Goal: Task Accomplishment & Management: Manage account settings

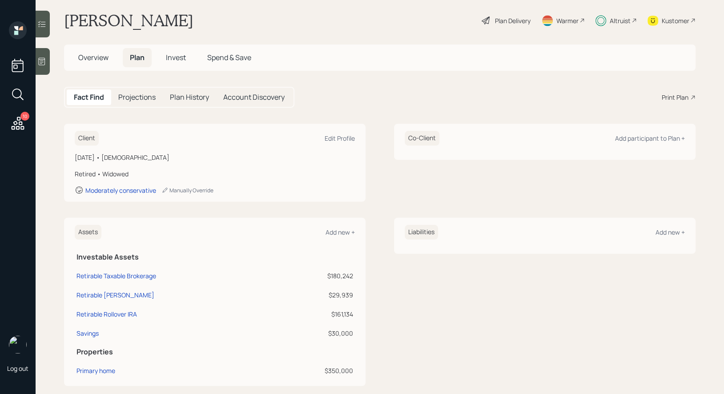
scroll to position [14, 0]
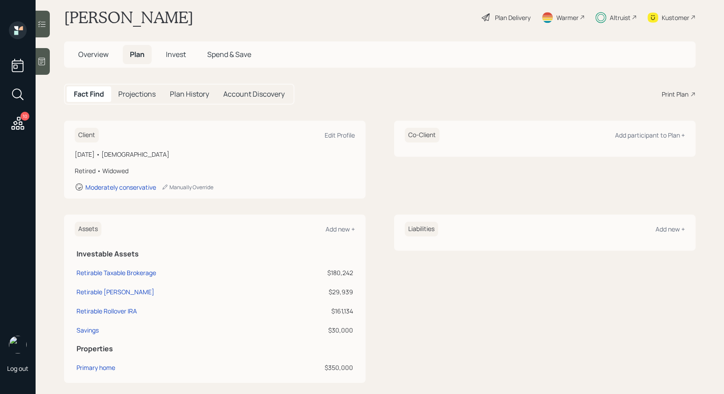
click at [176, 53] on span "Invest" at bounding box center [176, 54] width 20 height 10
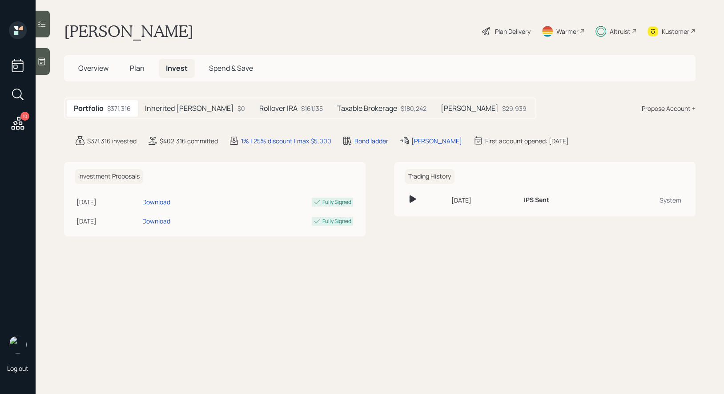
click at [178, 107] on h5 "Inherited [PERSON_NAME]" at bounding box center [189, 108] width 89 height 8
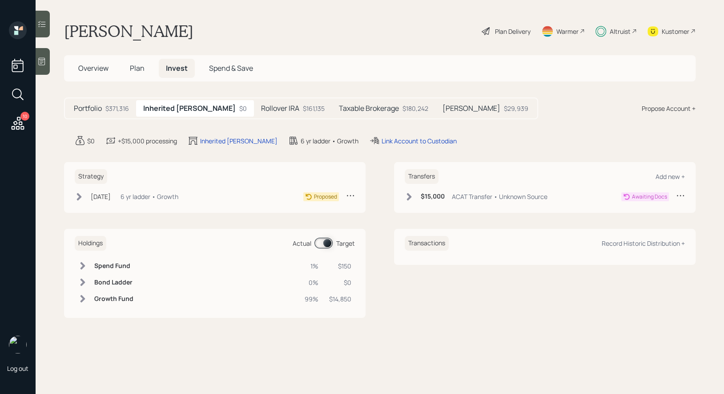
click at [680, 195] on icon at bounding box center [680, 195] width 7 height 1
click at [641, 221] on div "Cancel Transfer" at bounding box center [653, 221] width 64 height 8
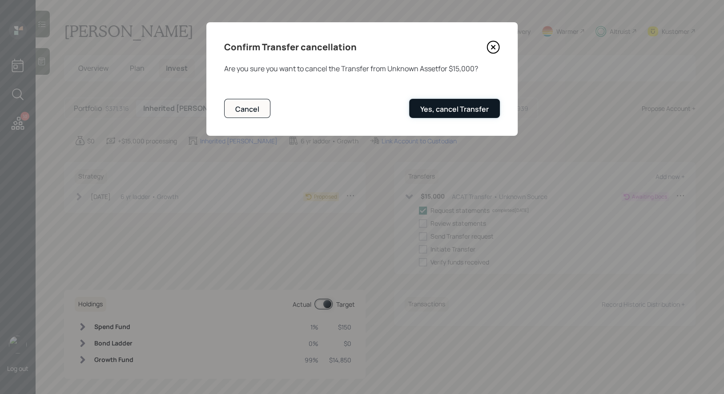
click at [455, 112] on div "Yes, cancel Transfer" at bounding box center [454, 109] width 69 height 10
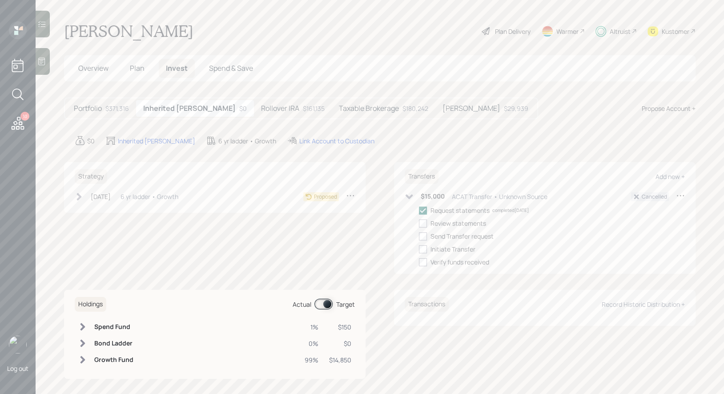
click at [352, 194] on icon at bounding box center [350, 195] width 9 height 9
click at [305, 221] on div "Cancel Strategy" at bounding box center [323, 221] width 64 height 8
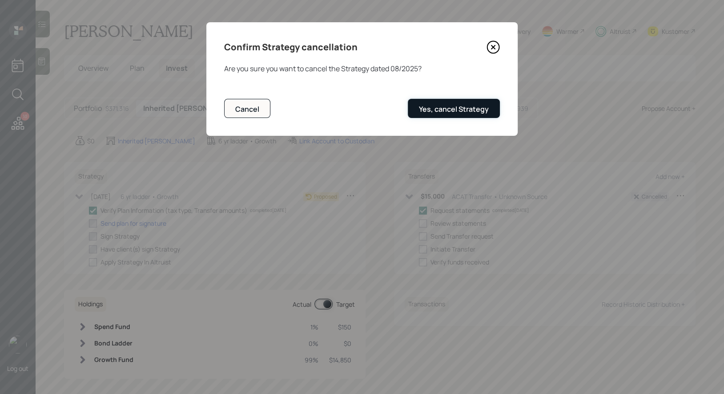
click at [460, 105] on div "Yes, cancel Strategy" at bounding box center [454, 109] width 70 height 10
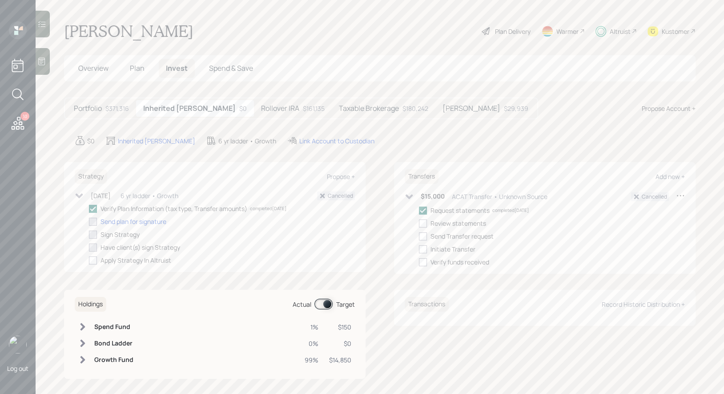
click at [77, 193] on icon at bounding box center [79, 195] width 9 height 9
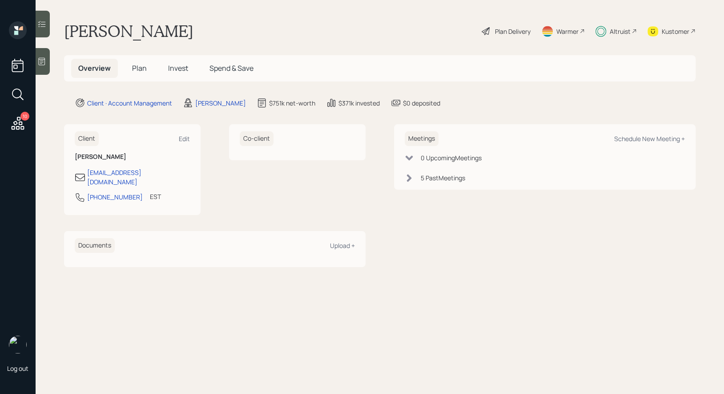
click at [177, 68] on span "Invest" at bounding box center [178, 68] width 20 height 10
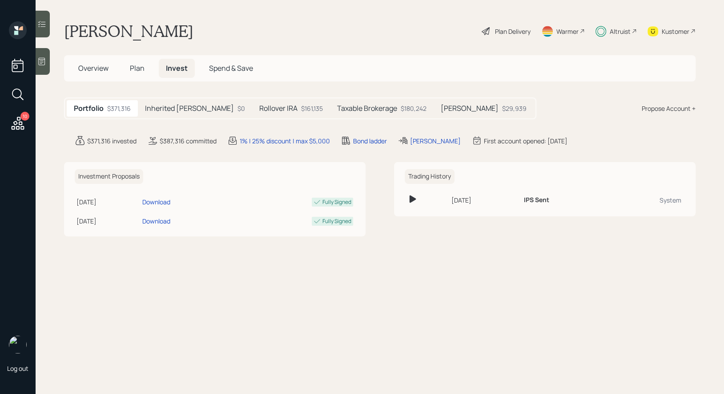
click at [165, 105] on h5 "Inherited [PERSON_NAME]" at bounding box center [189, 108] width 89 height 8
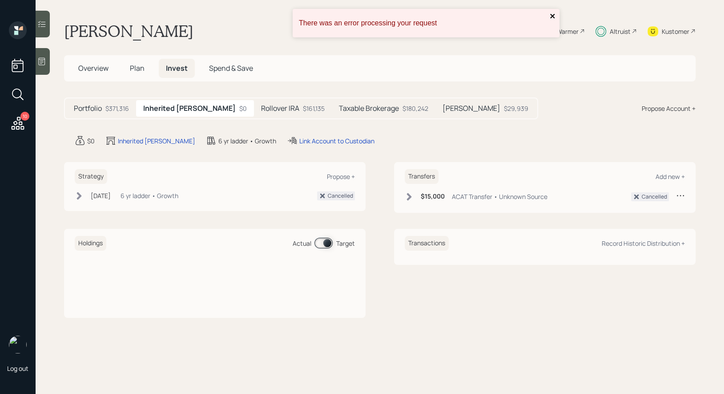
click at [554, 16] on icon "close" at bounding box center [553, 15] width 6 height 7
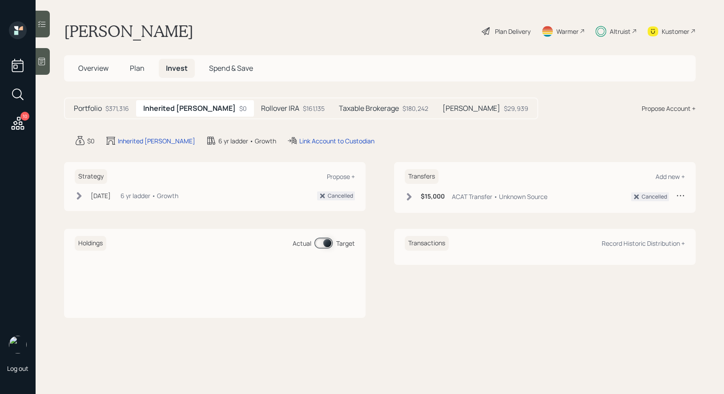
click at [261, 105] on h5 "Rollover IRA" at bounding box center [280, 108] width 38 height 8
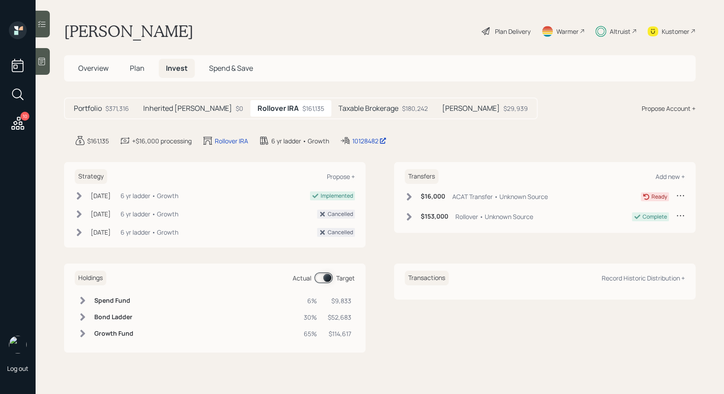
click at [680, 193] on icon at bounding box center [680, 195] width 9 height 9
click at [634, 222] on div "Cancel Transfer" at bounding box center [653, 221] width 64 height 8
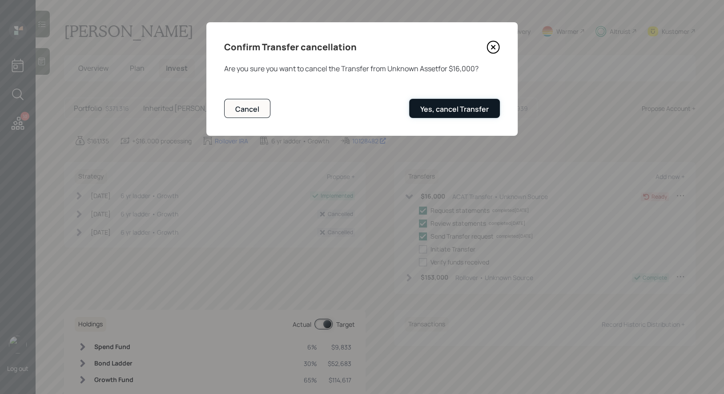
click at [453, 111] on div "Yes, cancel Transfer" at bounding box center [454, 109] width 69 height 10
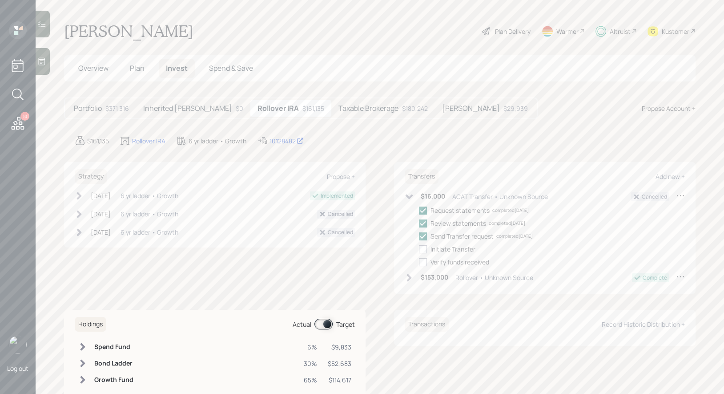
click at [408, 194] on icon at bounding box center [409, 196] width 9 height 9
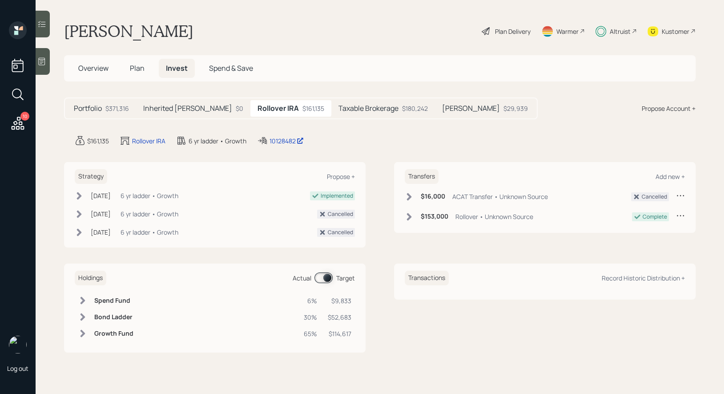
click at [369, 101] on div "Taxable Brokerage $180,242" at bounding box center [383, 108] width 104 height 16
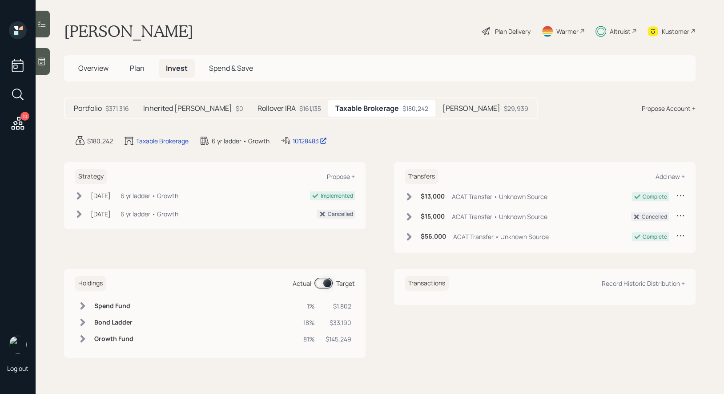
click at [443, 108] on h5 "[PERSON_NAME]" at bounding box center [472, 108] width 58 height 8
